Goal: Task Accomplishment & Management: Complete application form

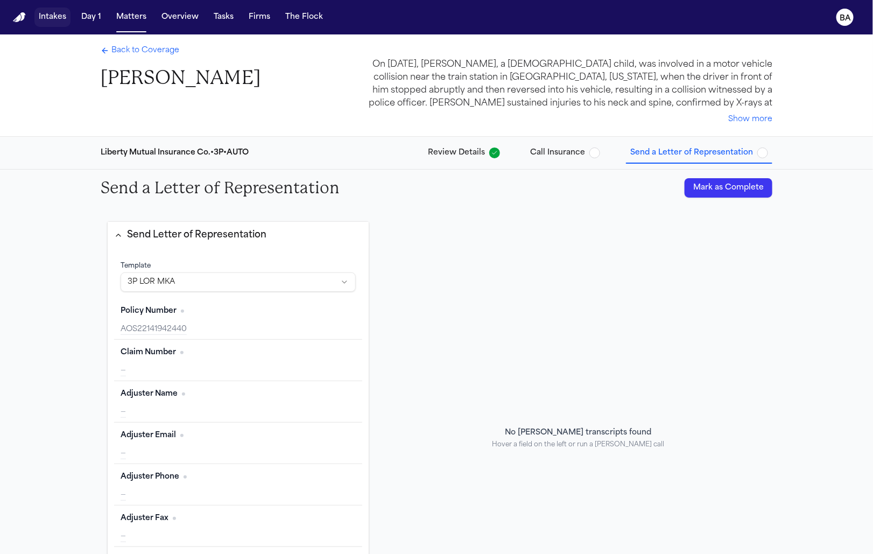
click at [57, 21] on button "Intakes" at bounding box center [52, 17] width 36 height 19
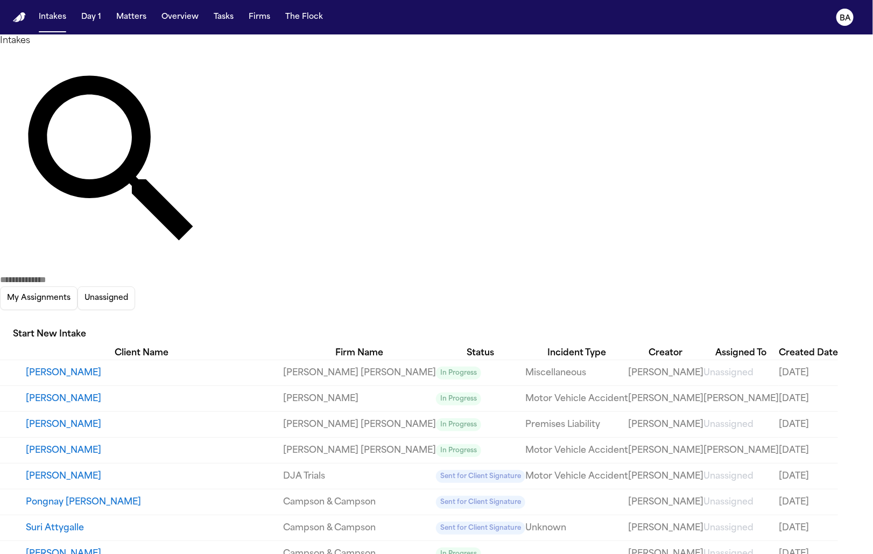
click at [260, 47] on h1 "Intakes" at bounding box center [436, 40] width 873 height 13
click at [724, 61] on div "My Assignments Unassigned Start New Intake" at bounding box center [436, 196] width 873 height 299
click at [0, 319] on icon "button" at bounding box center [0, 319] width 0 height 0
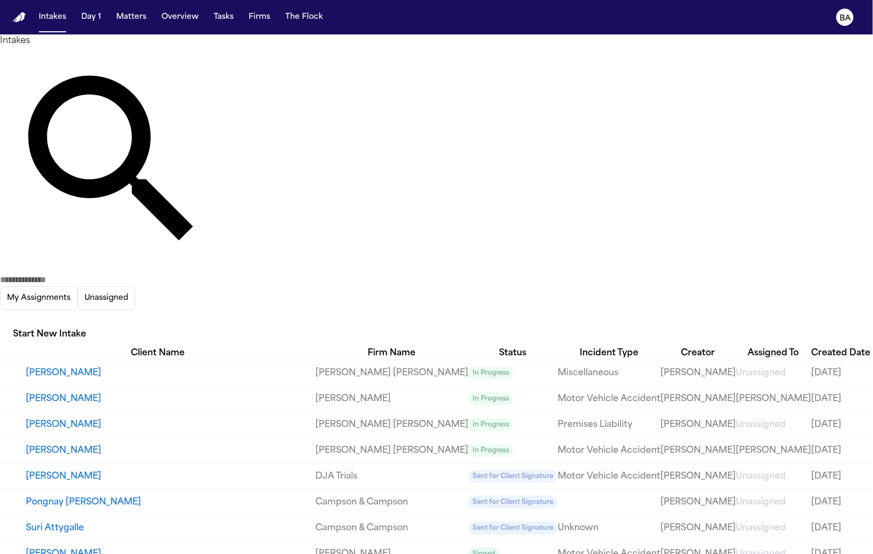
click at [422, 553] on div at bounding box center [436, 554] width 873 height 0
click at [126, 366] on button "[PERSON_NAME]" at bounding box center [171, 372] width 290 height 13
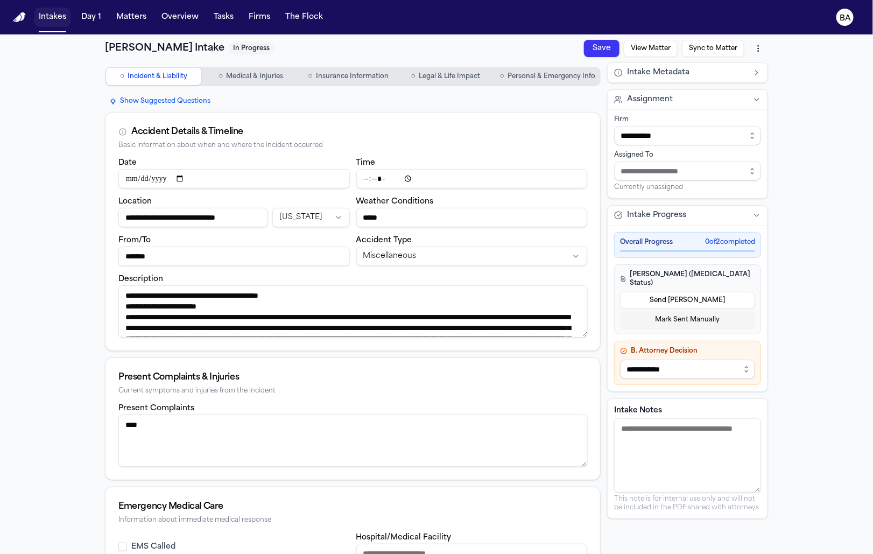
click at [46, 20] on button "Intakes" at bounding box center [52, 17] width 36 height 19
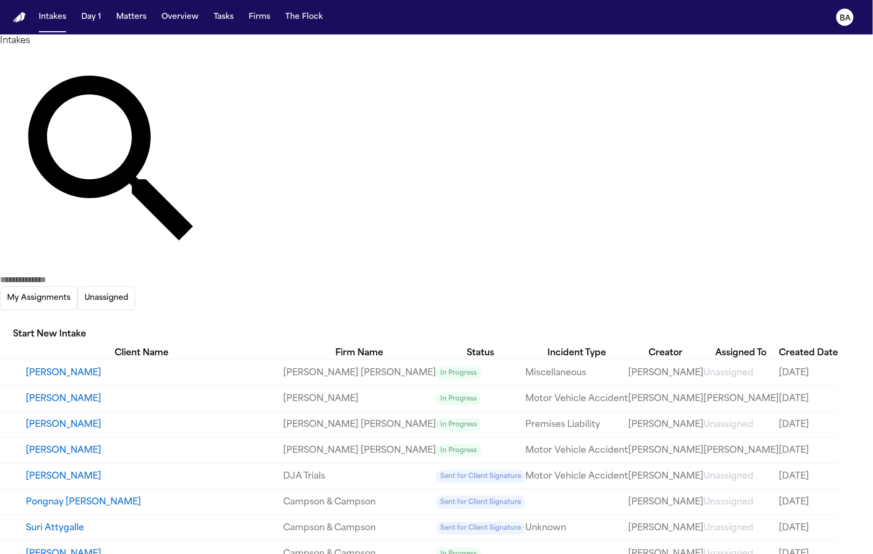
click at [99, 323] on button "Start New Intake" at bounding box center [49, 335] width 99 height 24
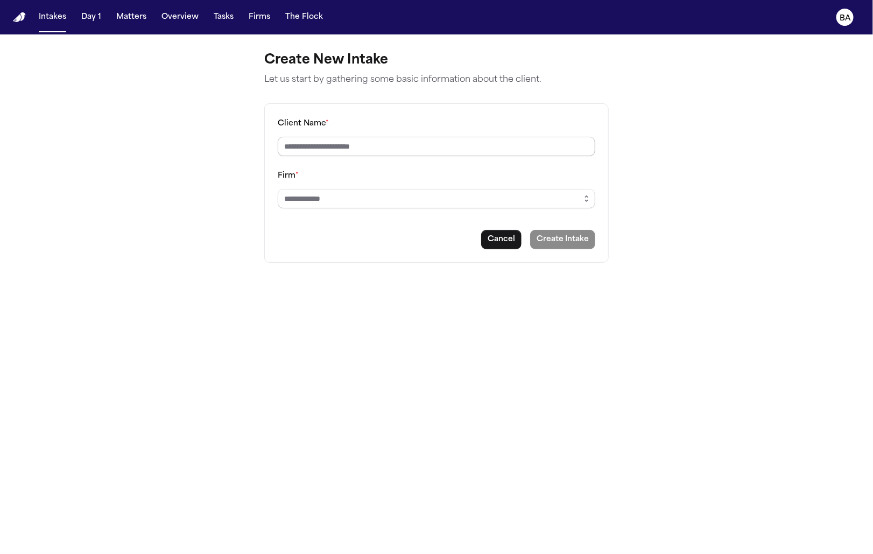
click at [376, 153] on input "Client Name *" at bounding box center [437, 146] width 318 height 19
click at [372, 206] on input "Firm *" at bounding box center [437, 198] width 318 height 19
click at [590, 201] on icon "button" at bounding box center [586, 198] width 9 height 9
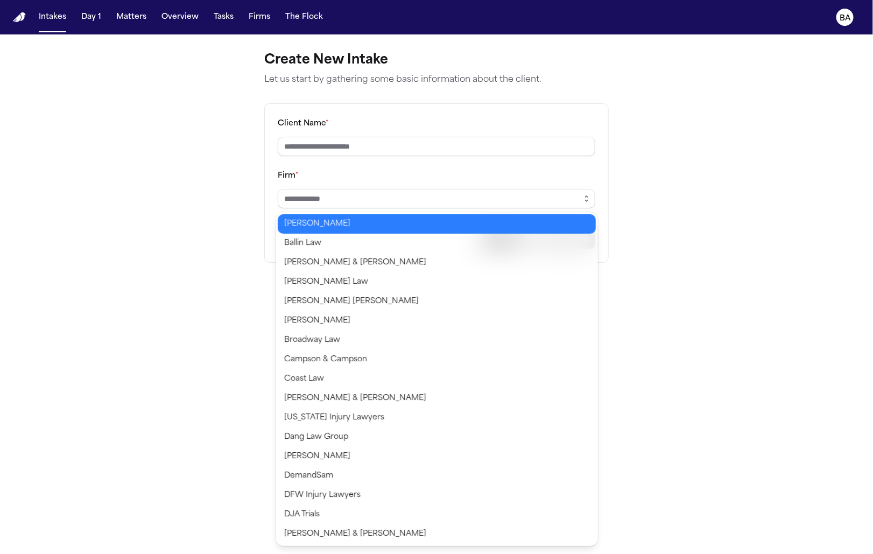
click at [224, 164] on main "Create New Intake Let us start by gathering some basic information about the cl…" at bounding box center [436, 293] width 873 height 519
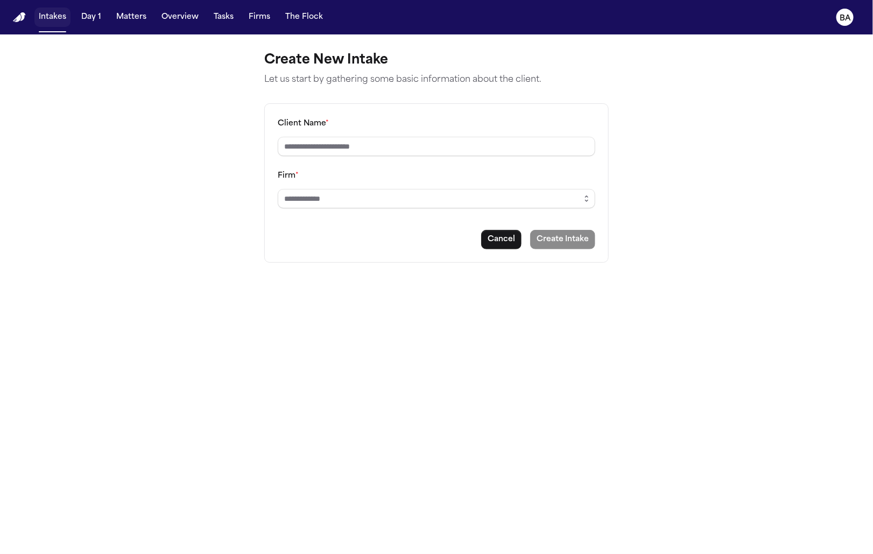
click at [58, 23] on button "Intakes" at bounding box center [52, 17] width 36 height 19
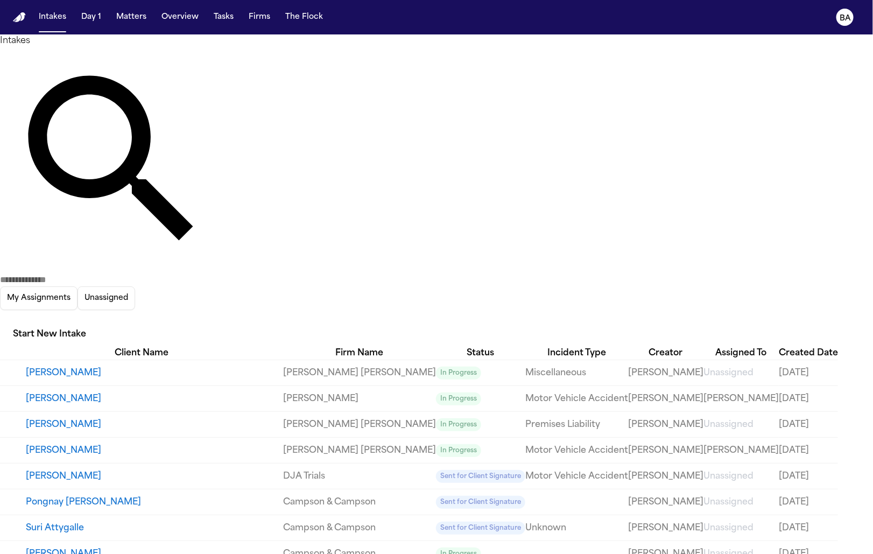
click at [65, 366] on button "[PERSON_NAME]" at bounding box center [154, 372] width 257 height 13
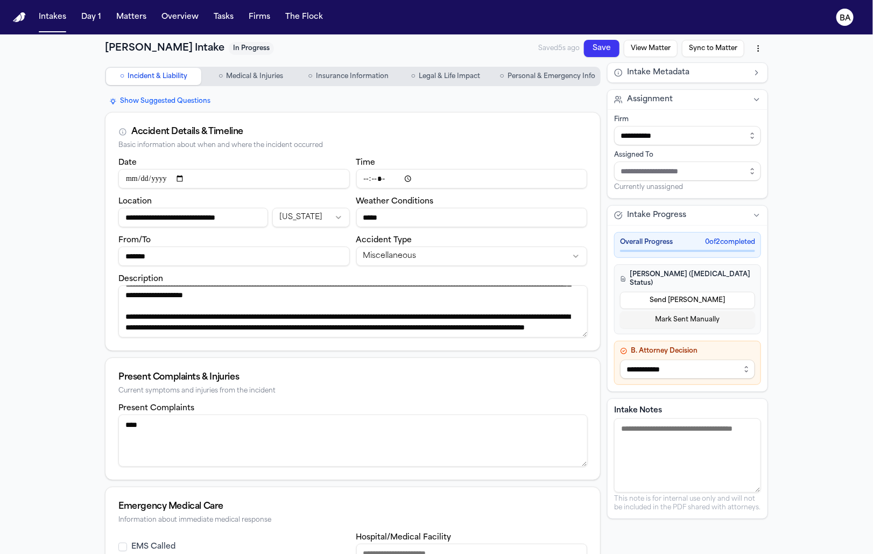
click at [261, 82] on button "○ Medical & Injuries" at bounding box center [250, 76] width 95 height 17
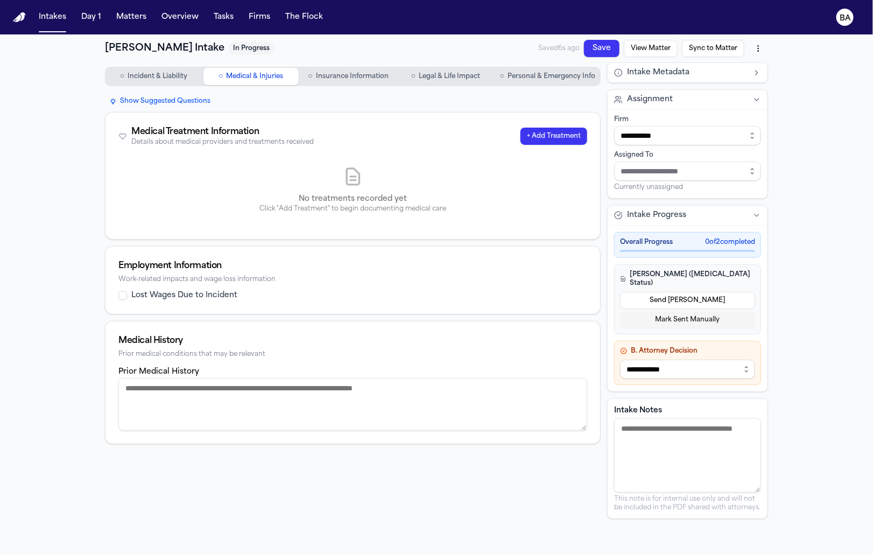
click at [332, 88] on nav "○ Incident & Liability ○ Medical & Injuries ○ Insurance Information ○ Legal & L…" at bounding box center [353, 76] width 496 height 28
click at [344, 83] on button "○ Insurance Information" at bounding box center [348, 76] width 95 height 17
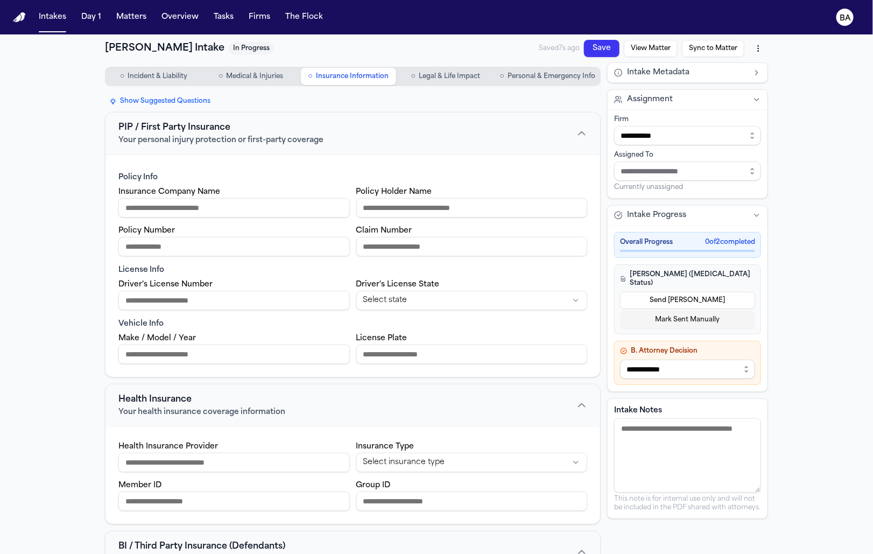
click at [440, 60] on div "**********" at bounding box center [436, 326] width 689 height 585
click at [440, 82] on button "○ Legal & Life Impact" at bounding box center [445, 76] width 95 height 17
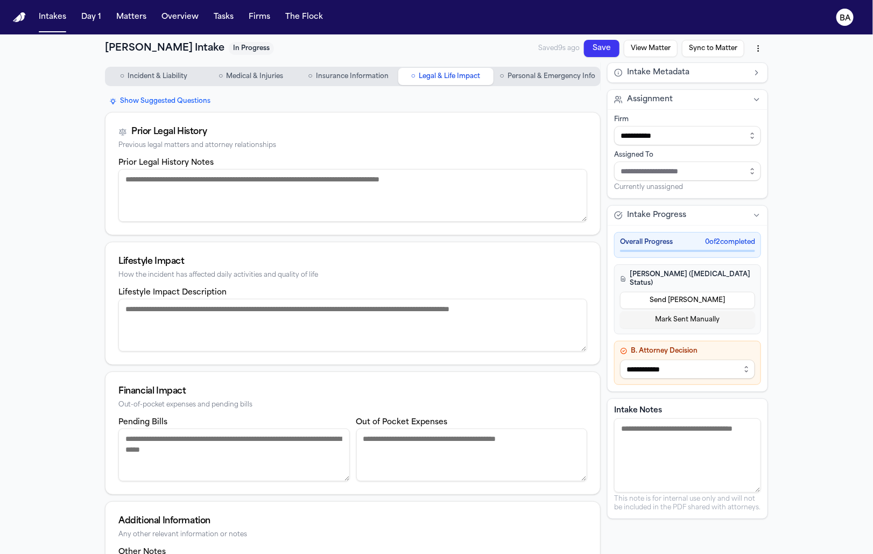
click at [523, 64] on nav "○ Incident & Liability ○ Medical & Injuries ○ Insurance Information ○ Legal & L…" at bounding box center [353, 76] width 496 height 28
click at [523, 72] on span "Personal & Emergency Info" at bounding box center [551, 76] width 88 height 9
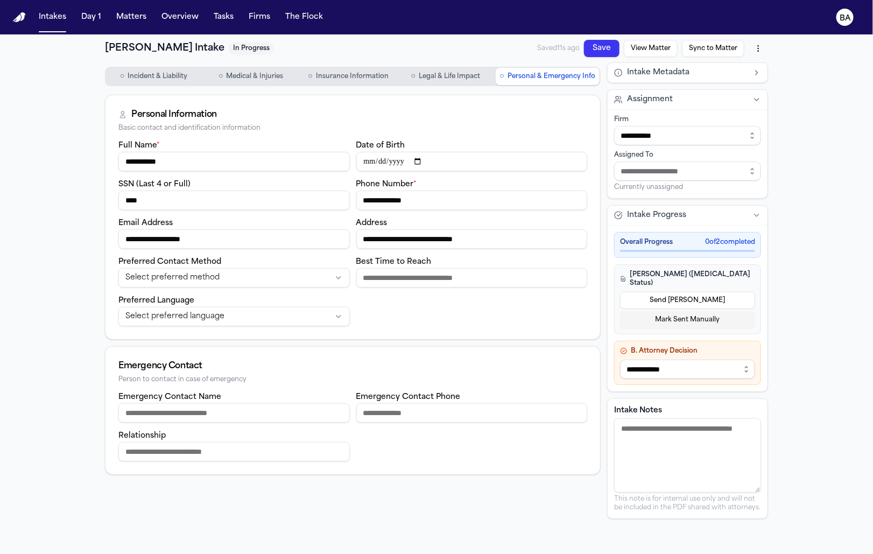
click at [755, 47] on html "**********" at bounding box center [436, 277] width 873 height 554
click at [660, 89] on div "Download PDF ([DATE] 9:17:43 AM)" at bounding box center [685, 88] width 140 height 17
